Goal: Transaction & Acquisition: Purchase product/service

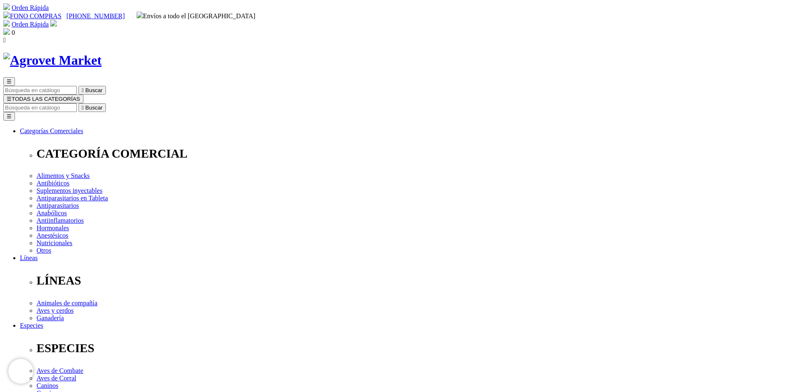
scroll to position [42, 0]
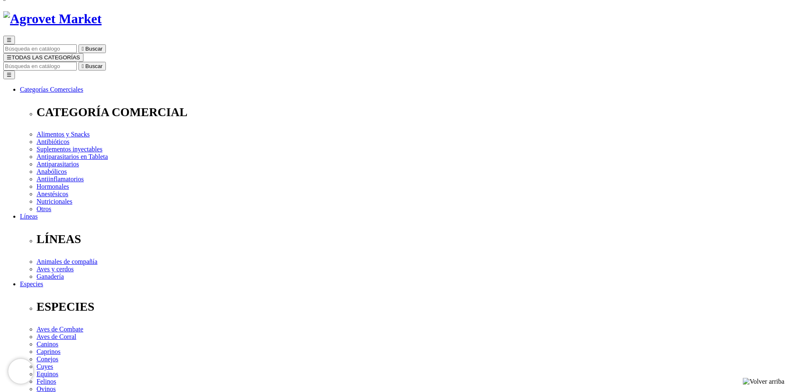
select select "101"
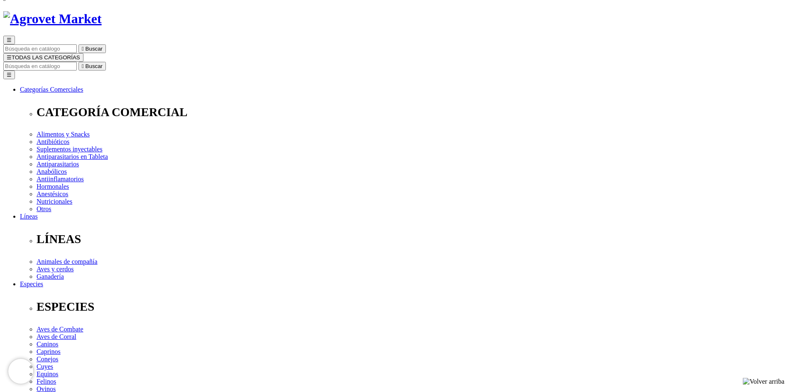
radio input "true"
select select "0"
select select "102"
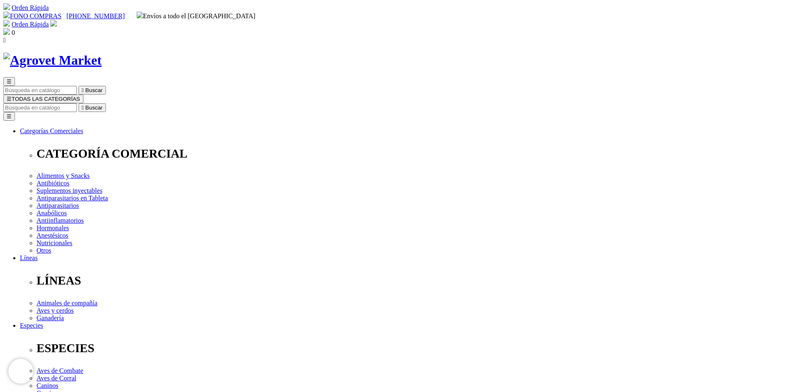
click at [10, 28] on img at bounding box center [6, 31] width 7 height 7
